Goal: Use online tool/utility: Use online tool/utility

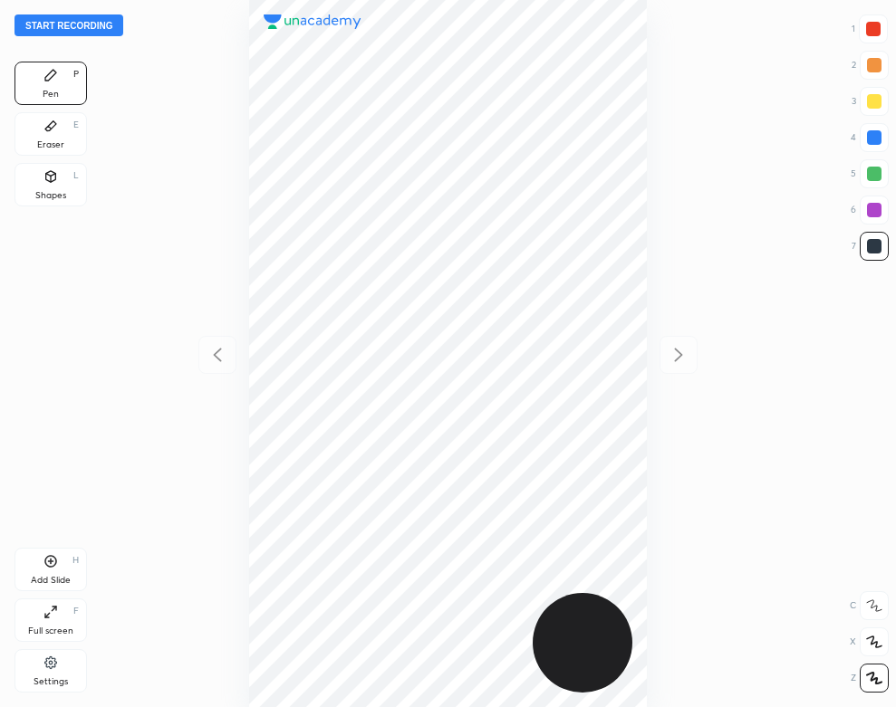
scroll to position [707, 606]
click at [95, 17] on button "Start recording" at bounding box center [68, 25] width 109 height 22
click at [647, 402] on div "01 : 14" at bounding box center [448, 353] width 606 height 707
click at [74, 581] on div "Add Slide H" at bounding box center [50, 569] width 72 height 43
click at [60, 131] on div "Eraser E" at bounding box center [50, 133] width 72 height 43
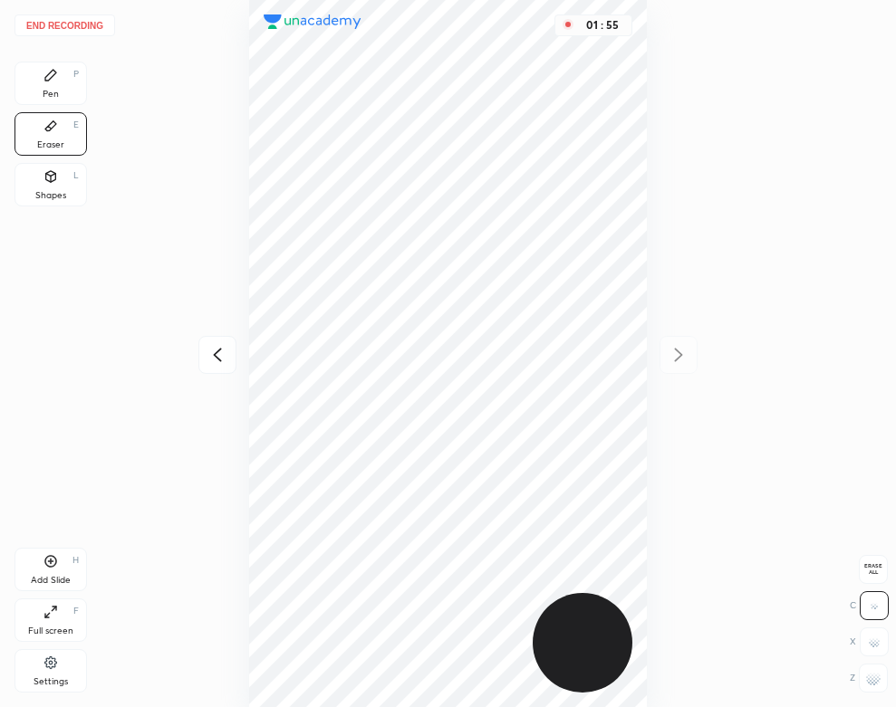
click at [62, 85] on div "Pen P" at bounding box center [50, 83] width 72 height 43
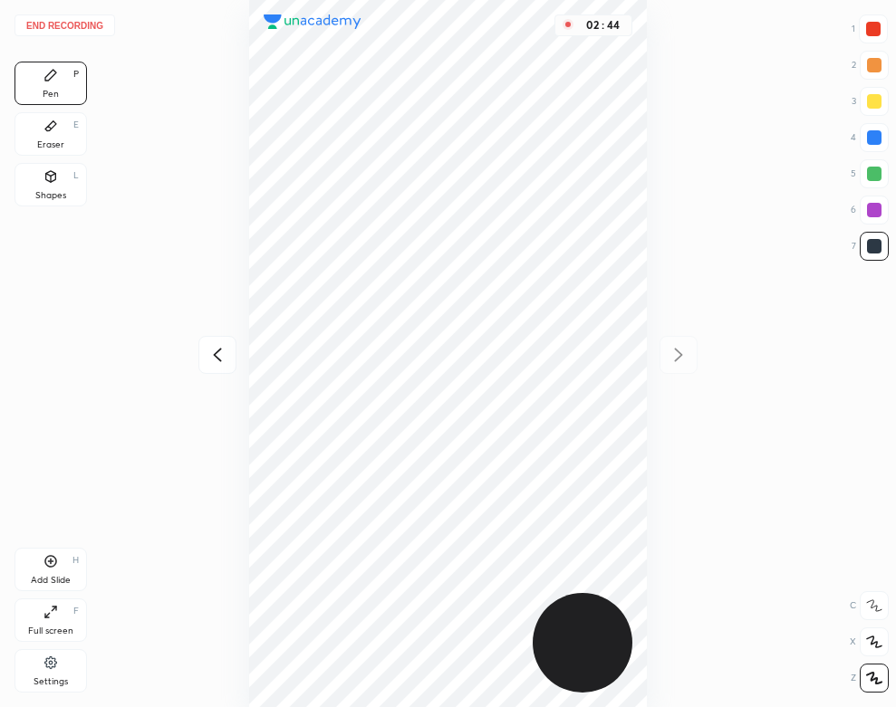
click at [40, 196] on div "Shapes" at bounding box center [50, 195] width 31 height 9
click at [49, 84] on div "Pen P" at bounding box center [50, 83] width 72 height 43
click at [89, 33] on button "End recording" at bounding box center [64, 25] width 101 height 22
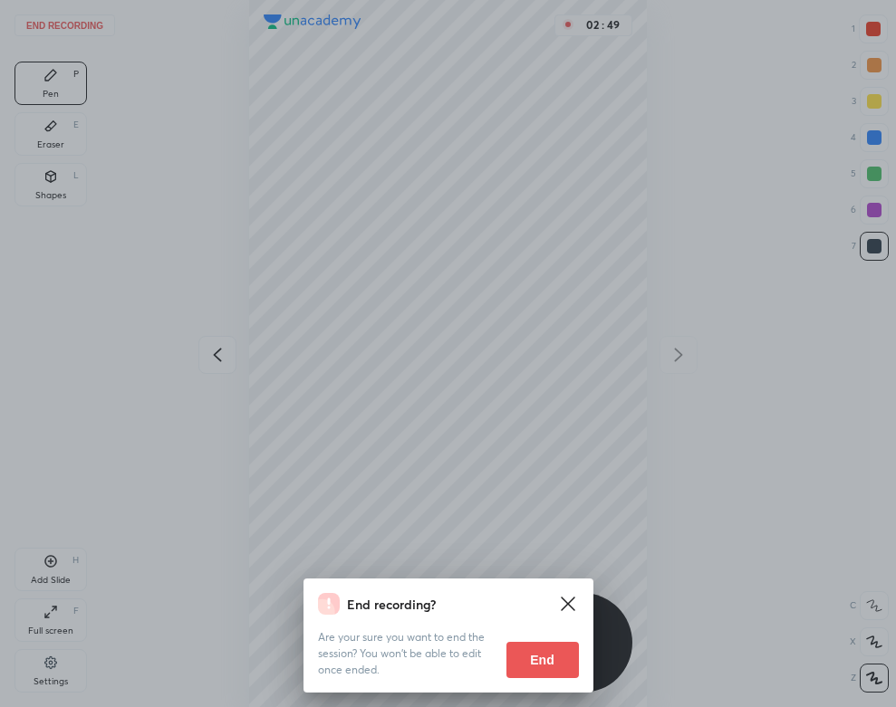
click at [565, 675] on button "End" at bounding box center [542, 660] width 72 height 36
